Goal: Navigation & Orientation: Find specific page/section

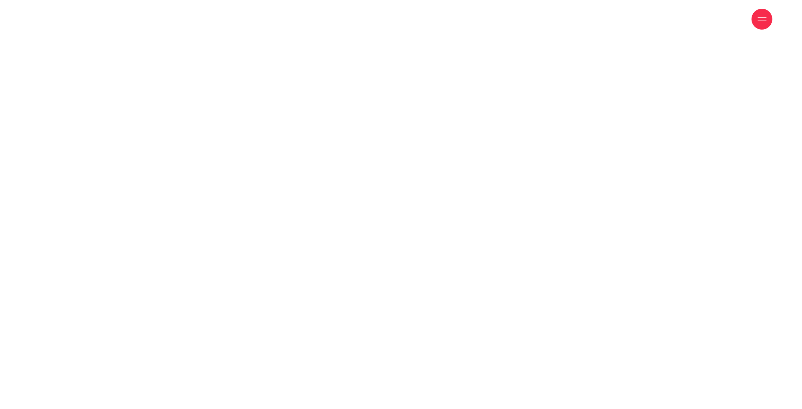
scroll to position [1360, 0]
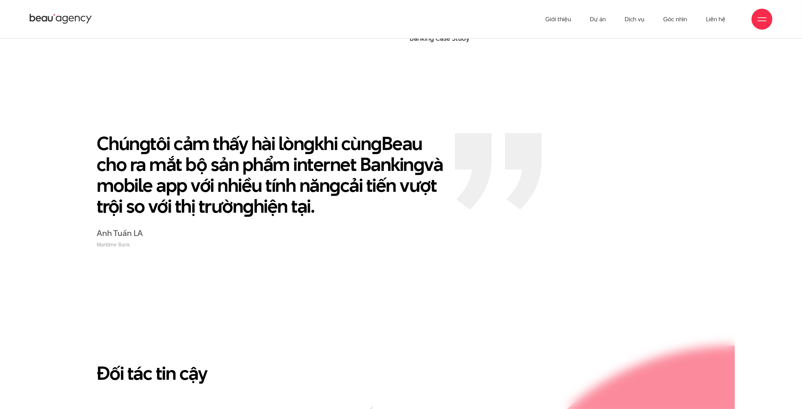
scroll to position [1443, 0]
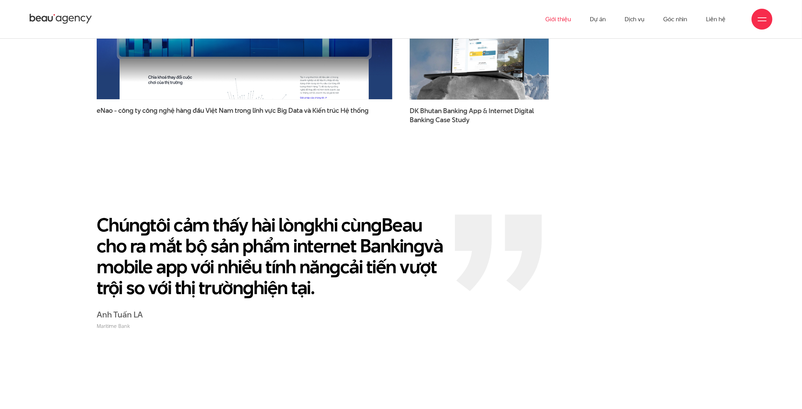
click at [567, 15] on link "Giới thiệu" at bounding box center [558, 19] width 26 height 38
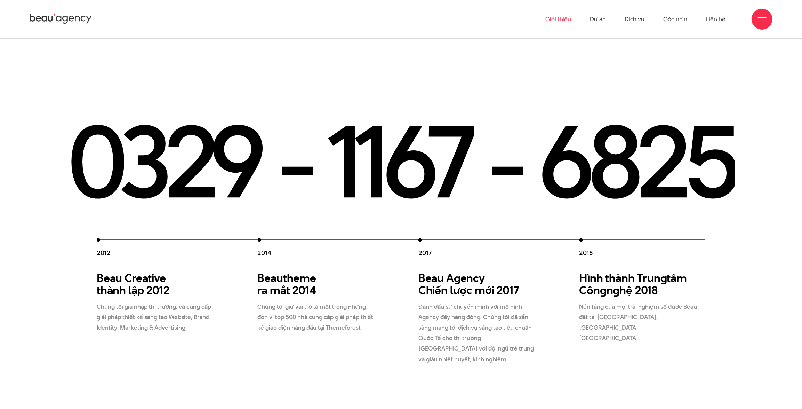
scroll to position [949, 0]
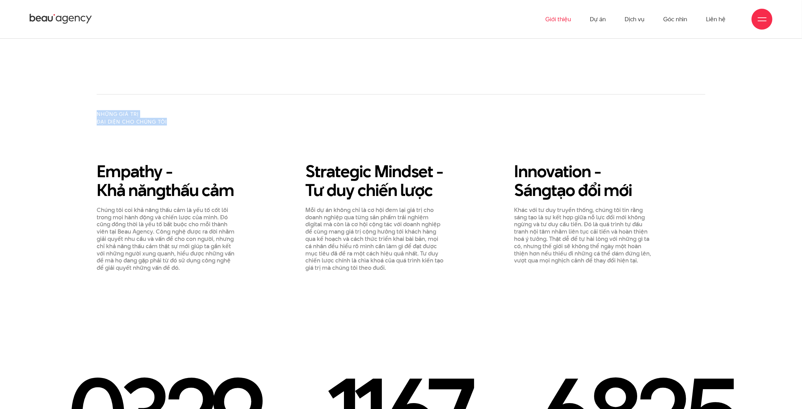
drag, startPoint x: 97, startPoint y: 85, endPoint x: 183, endPoint y: 99, distance: 87.0
click at [183, 99] on div "Những giá trị đại diện cho chúng tôi Empathy - Khả năn g thấu cảm Strate g ic M…" at bounding box center [401, 182] width 609 height 177
click at [259, 119] on div "Những giá trị đại diện cho chúng tôi" at bounding box center [401, 136] width 626 height 52
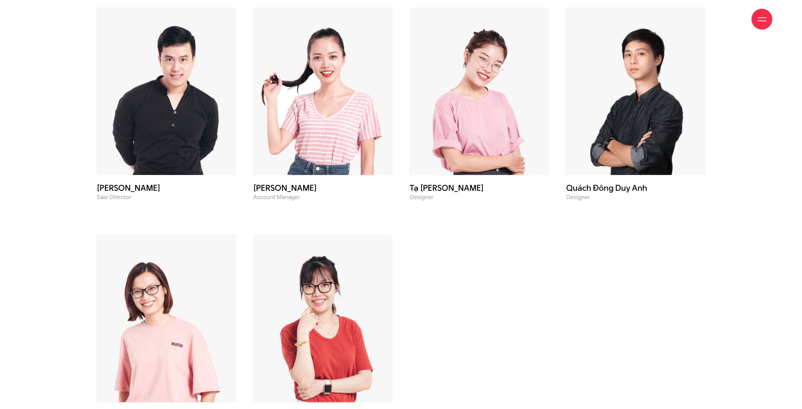
scroll to position [2877, 0]
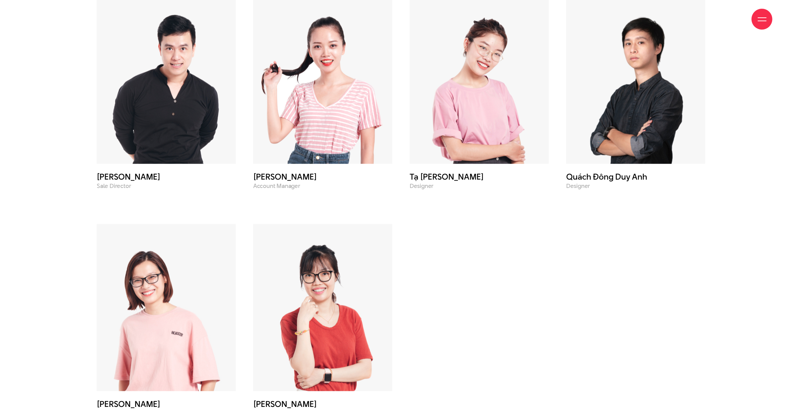
drag, startPoint x: 342, startPoint y: 249, endPoint x: 338, endPoint y: 251, distance: 4.2
click at [341, 250] on img at bounding box center [322, 307] width 139 height 167
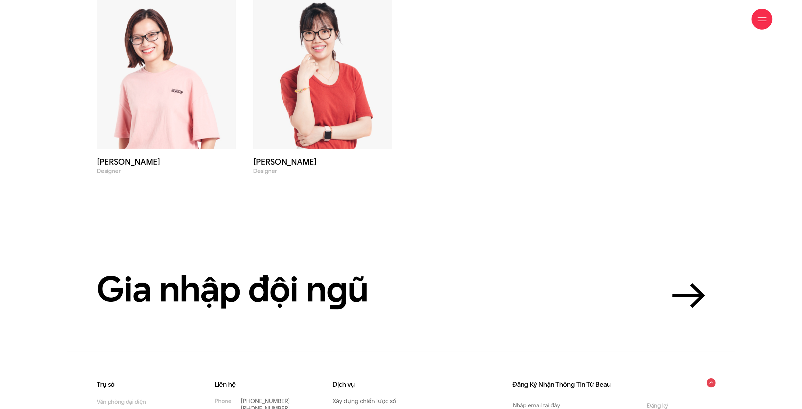
scroll to position [3188, 0]
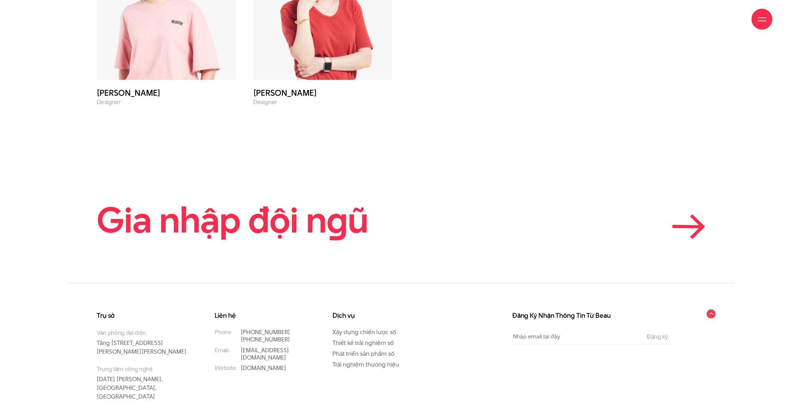
click at [687, 226] on icon at bounding box center [687, 226] width 27 height 0
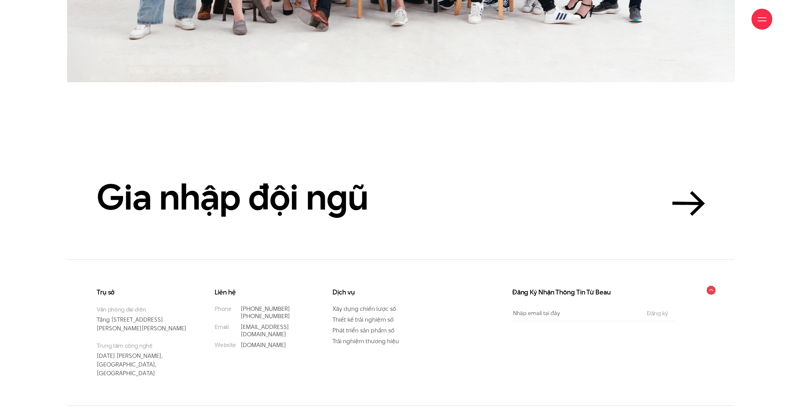
scroll to position [2253, 0]
